Goal: Navigation & Orientation: Locate item on page

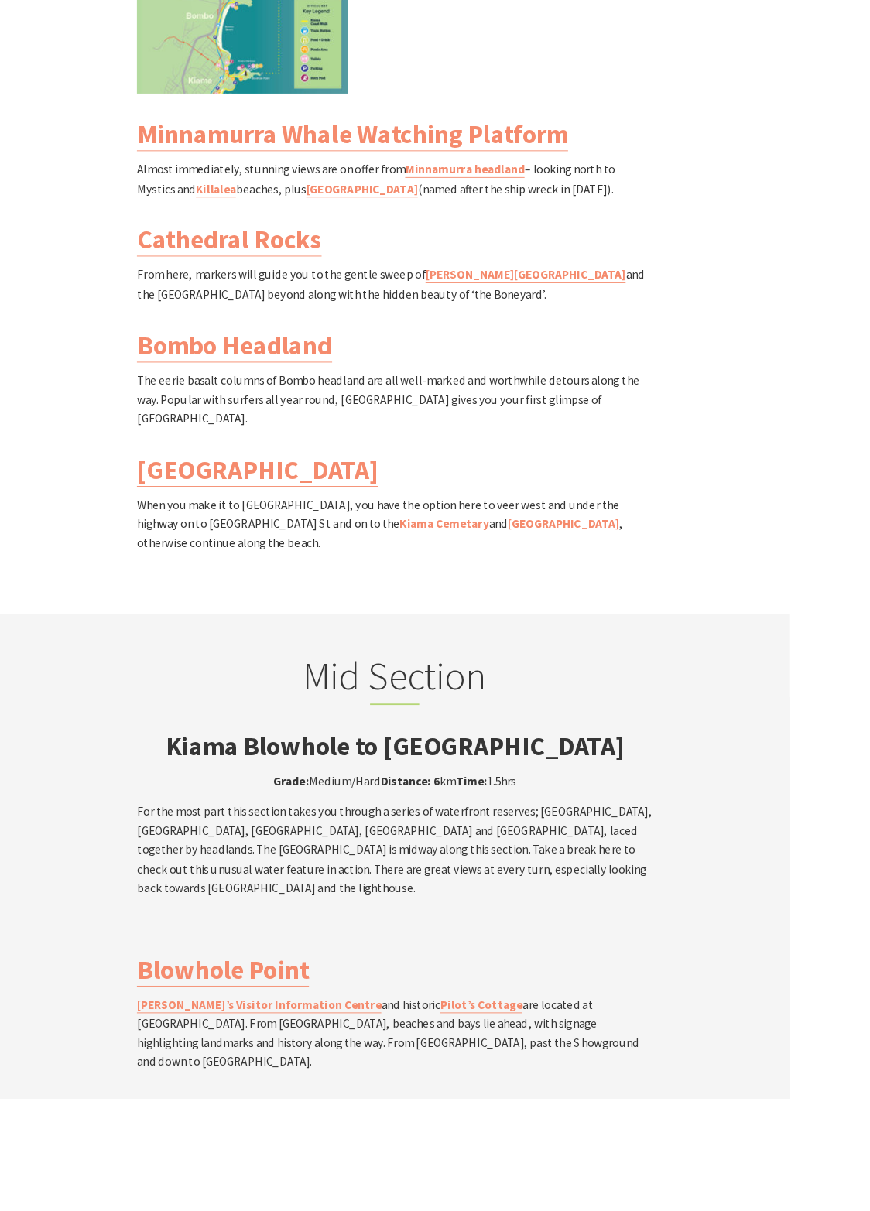
scroll to position [2269, 0]
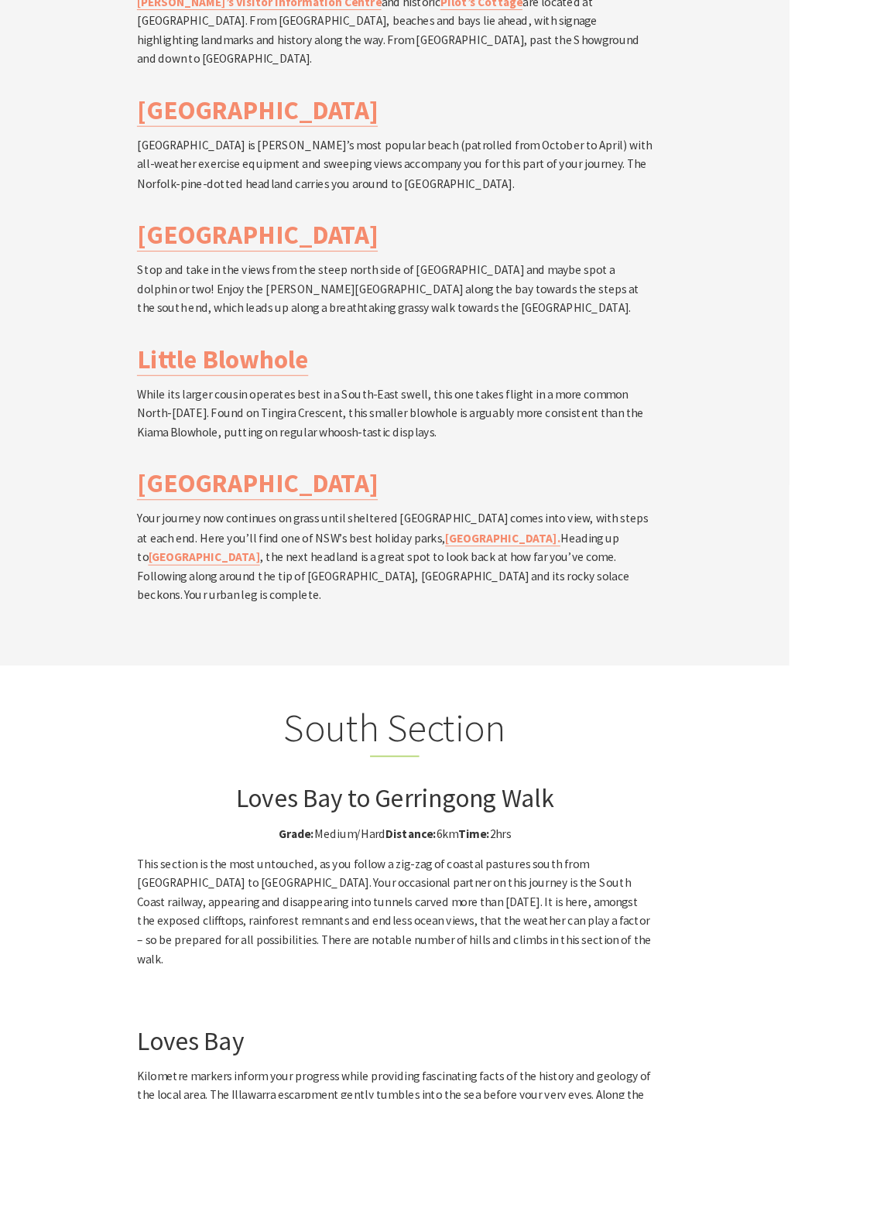
scroll to position [3591, 0]
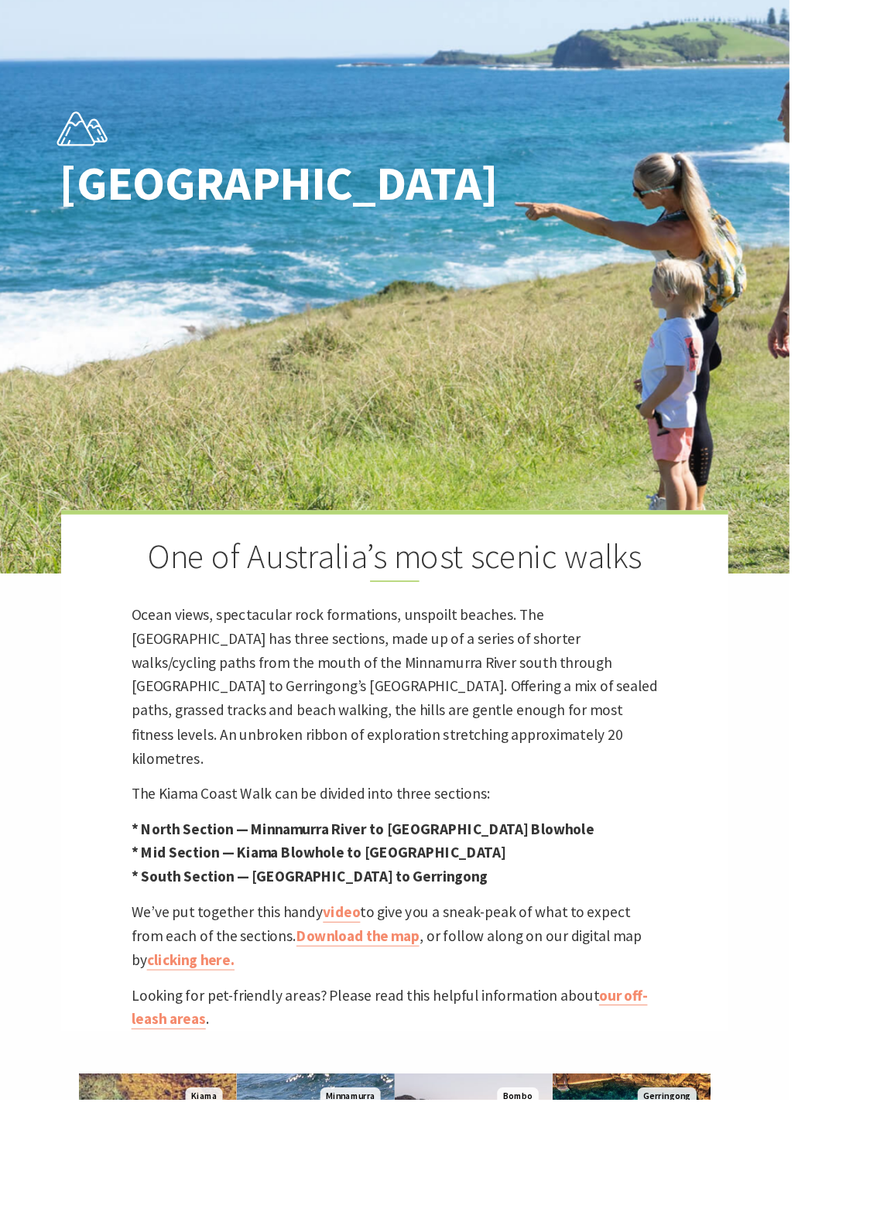
scroll to position [271, 0]
